Goal: Find specific page/section: Find specific page/section

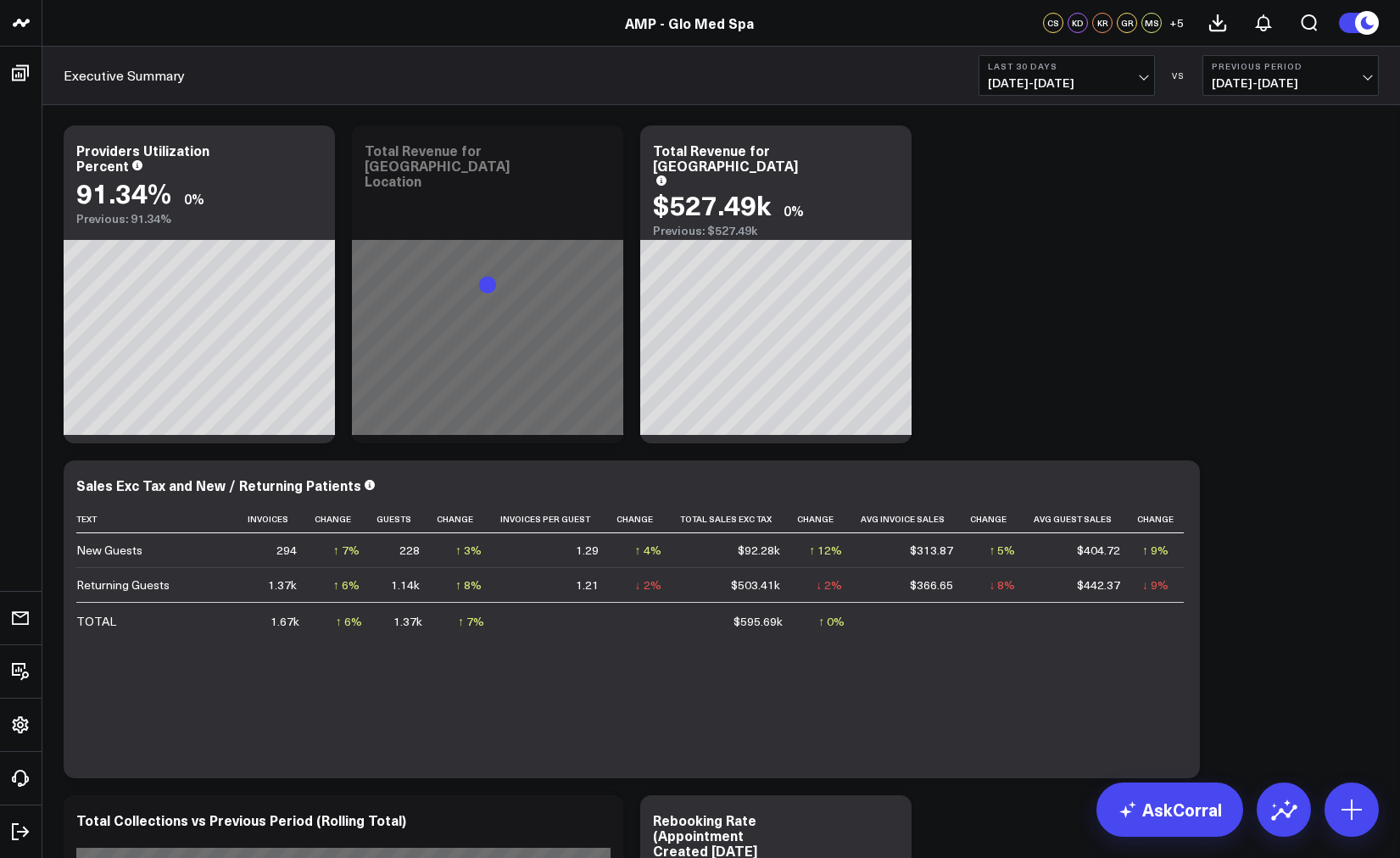
scroll to position [134, 0]
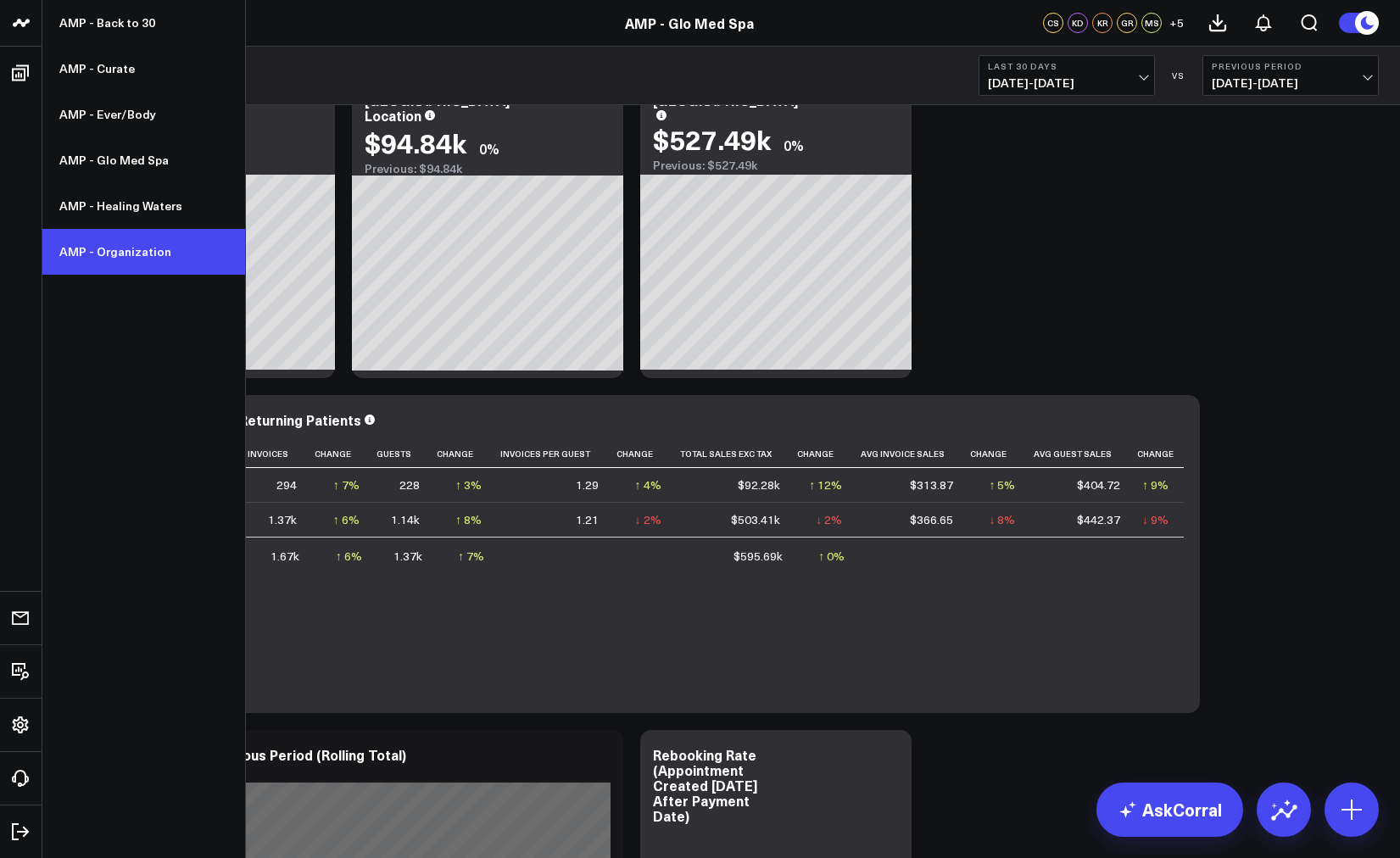
click at [153, 247] on link "AMP - Organization" at bounding box center [143, 251] width 203 height 46
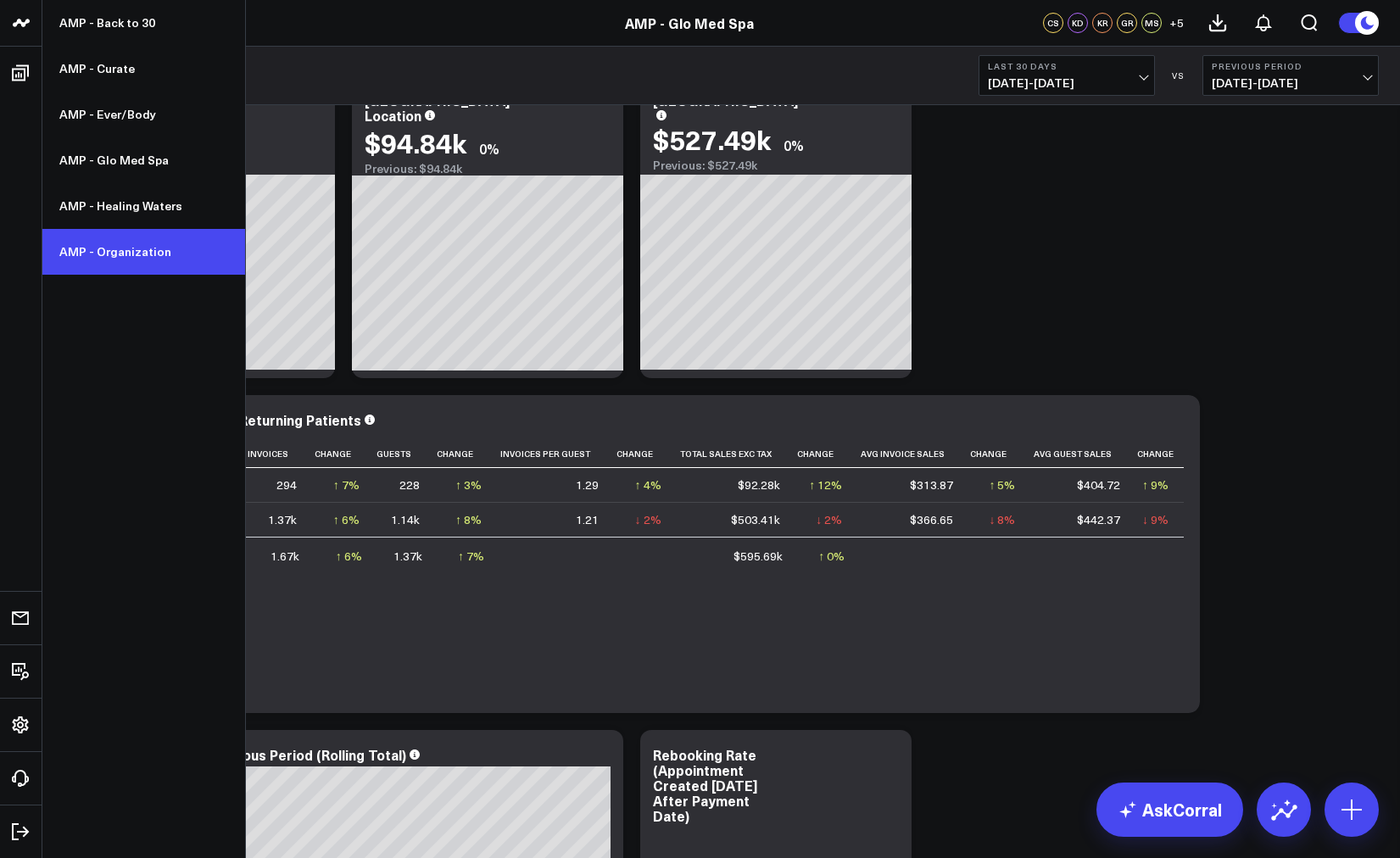
scroll to position [127, 0]
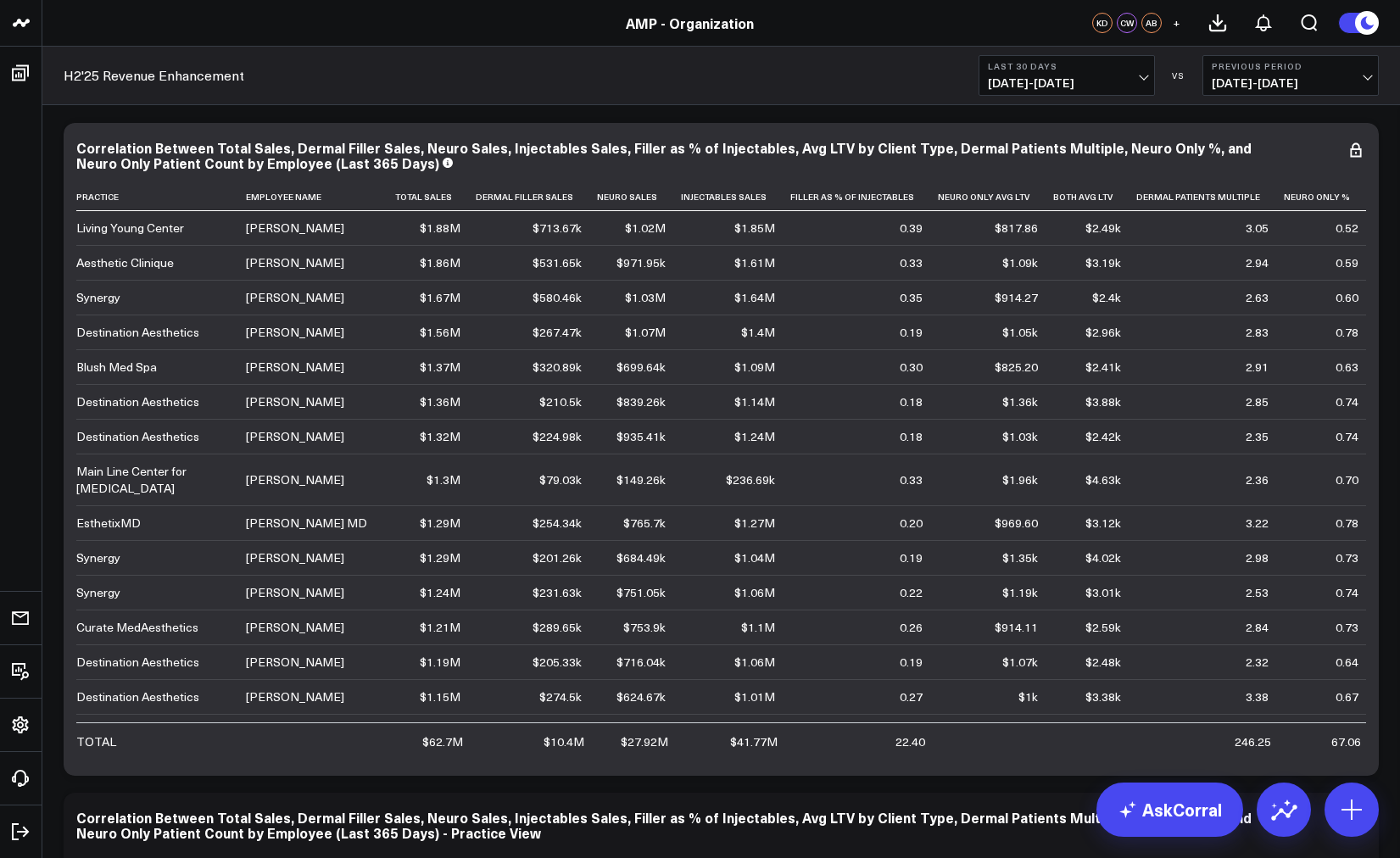
scroll to position [76, 0]
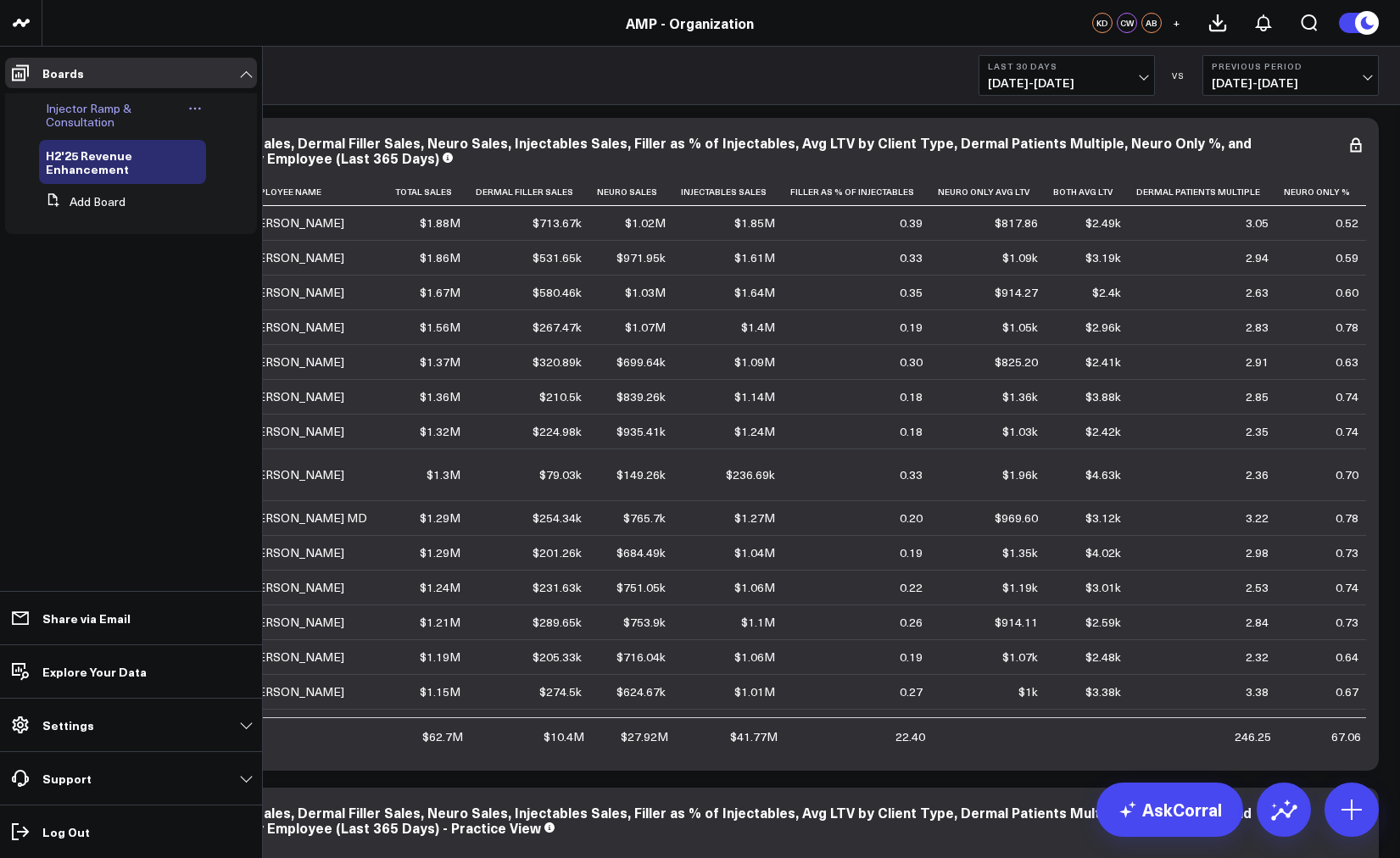
click at [65, 107] on span "Injector Ramp & Consultation" at bounding box center [88, 115] width 85 height 29
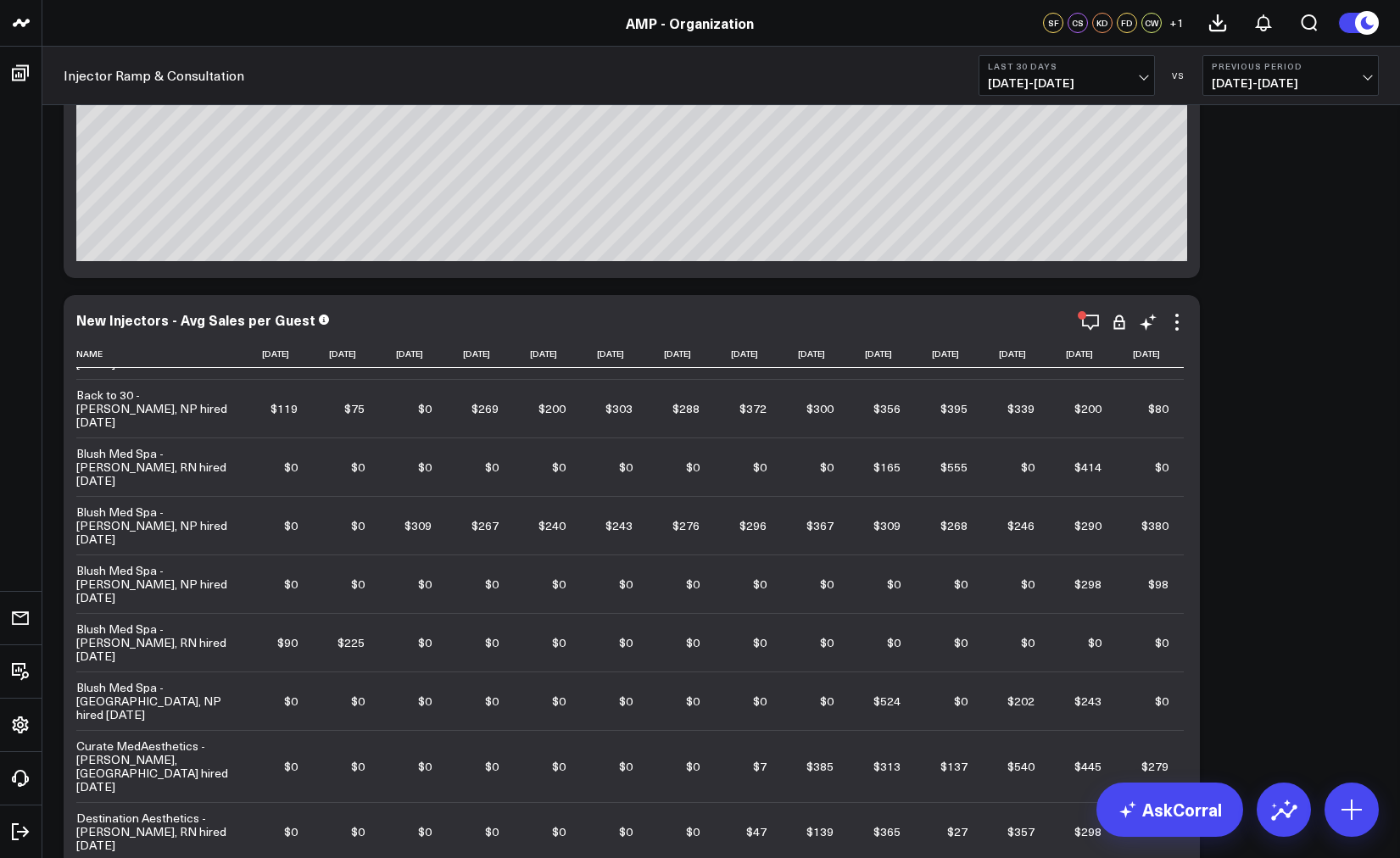
scroll to position [47, 25]
click at [1162, 357] on icon at bounding box center [1167, 353] width 14 height 10
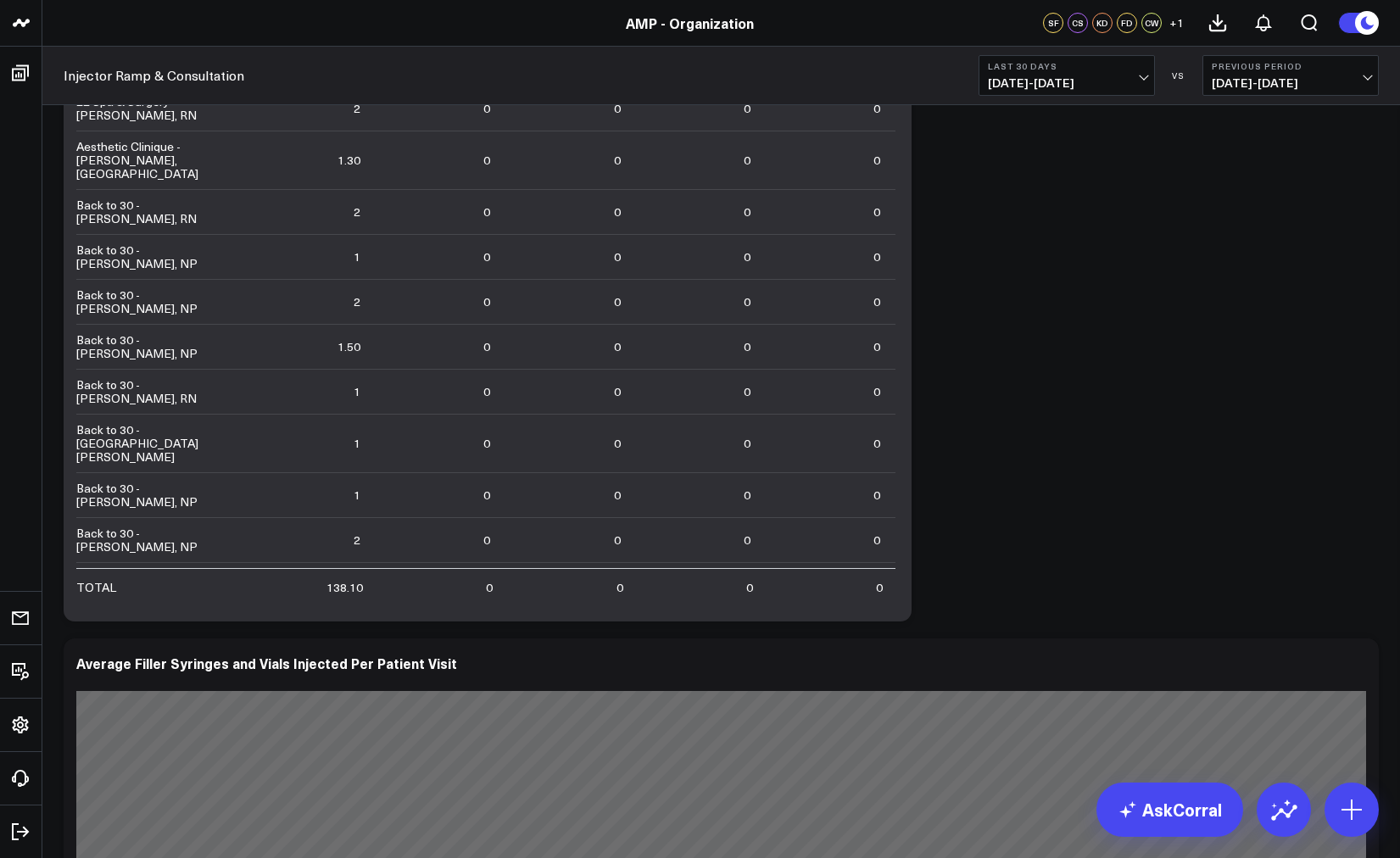
scroll to position [2730, 0]
